Goal: Check status: Check status

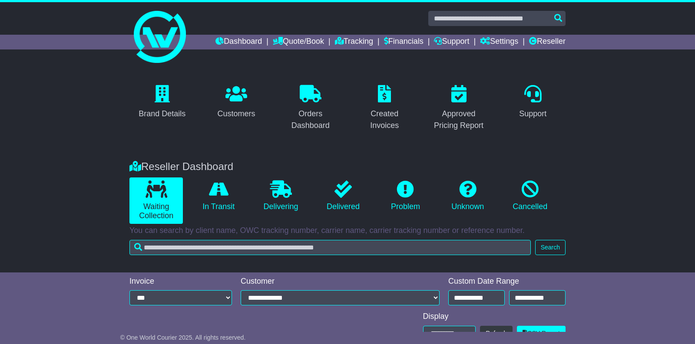
scroll to position [220, 0]
click at [538, 44] on link "Reseller" at bounding box center [547, 42] width 36 height 15
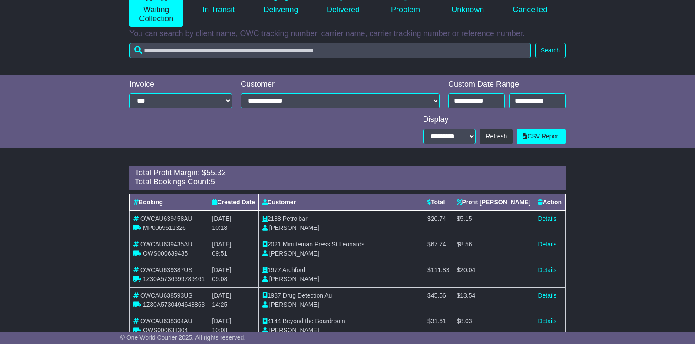
scroll to position [194, 0]
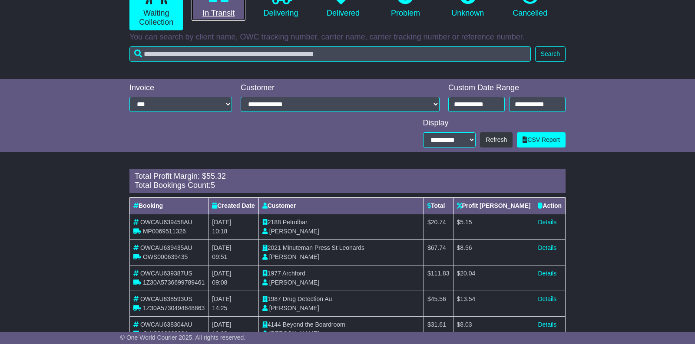
click at [215, 14] on link "In Transit" at bounding box center [217, 2] width 53 height 37
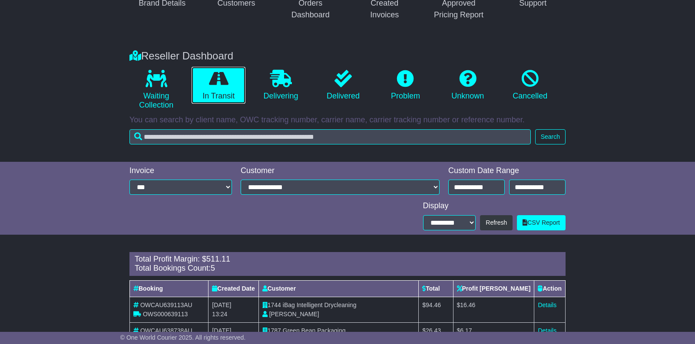
scroll to position [110, 0]
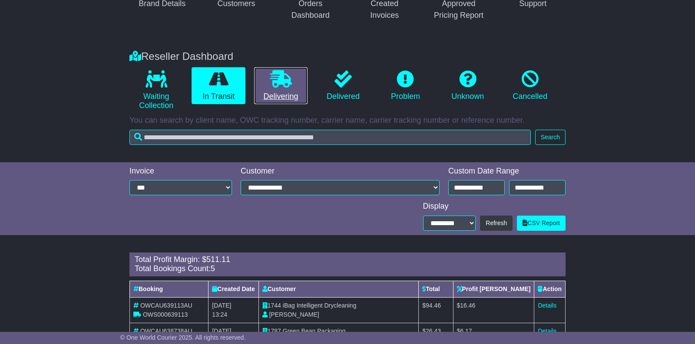
click at [283, 94] on link "Delivering" at bounding box center [280, 85] width 53 height 37
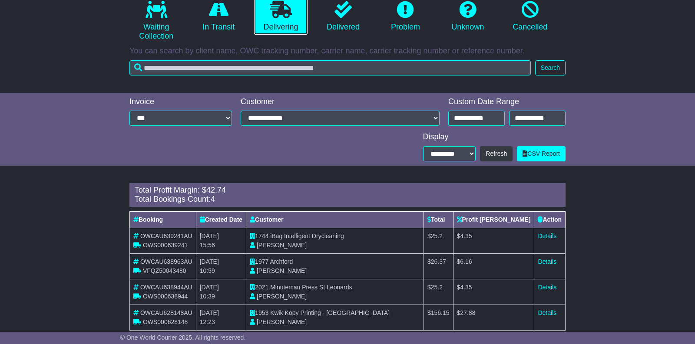
scroll to position [194, 0]
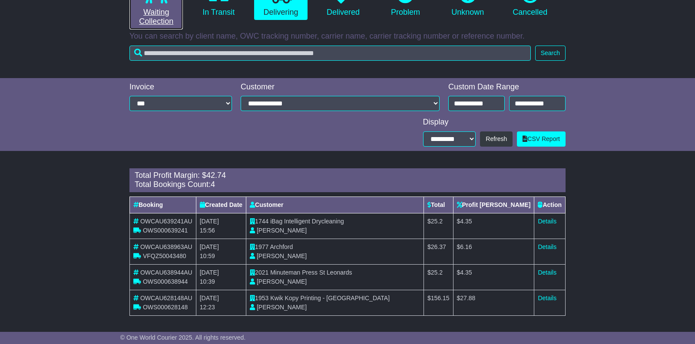
click at [158, 18] on link "Waiting Collection" at bounding box center [155, 6] width 53 height 46
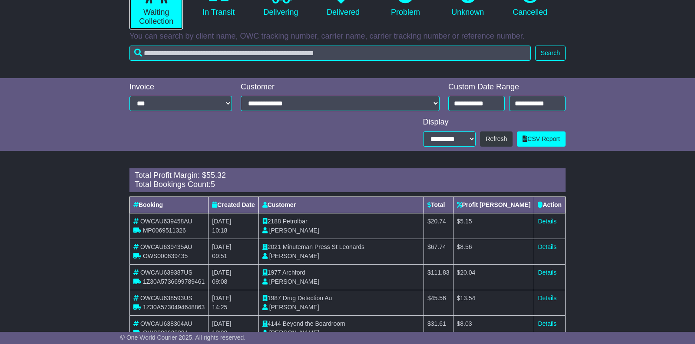
scroll to position [220, 0]
